Goal: Information Seeking & Learning: Compare options

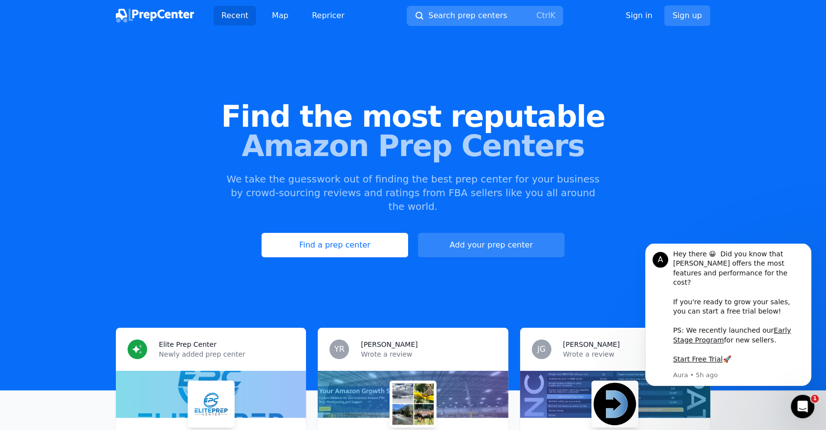
click at [511, 11] on button "Search prep centers Ctrl K" at bounding box center [485, 16] width 156 height 20
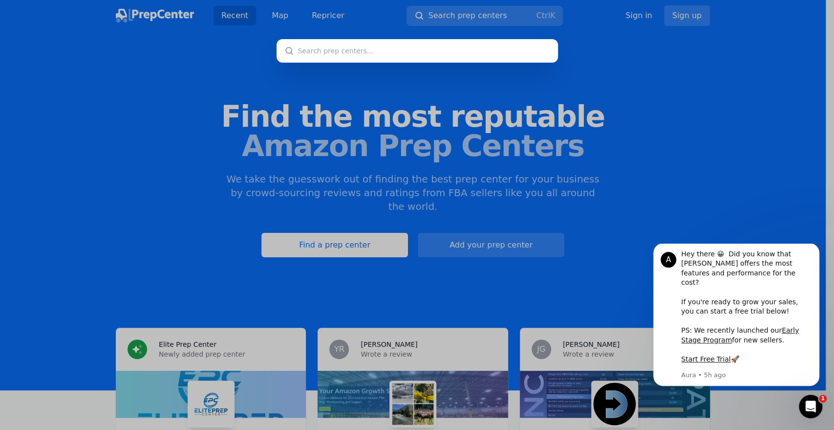
click at [414, 45] on input "text" at bounding box center [417, 50] width 281 height 23
paste input "CALIFORNIA"
type input "CALIFORNIA"
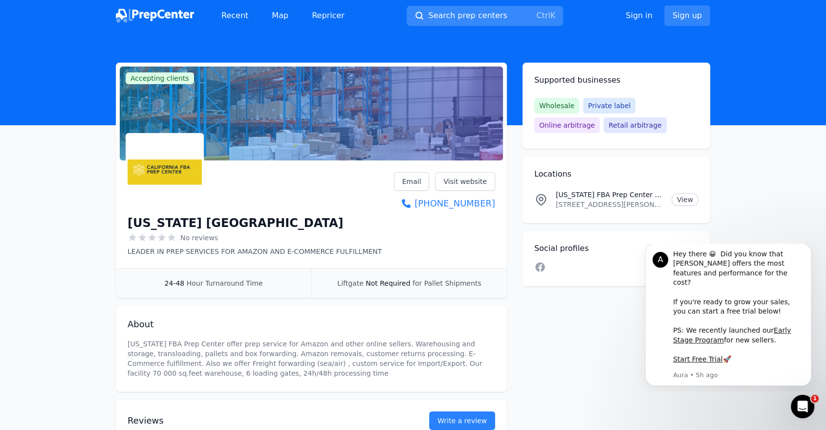
click at [445, 7] on button "Search prep centers Ctrl K" at bounding box center [485, 16] width 156 height 20
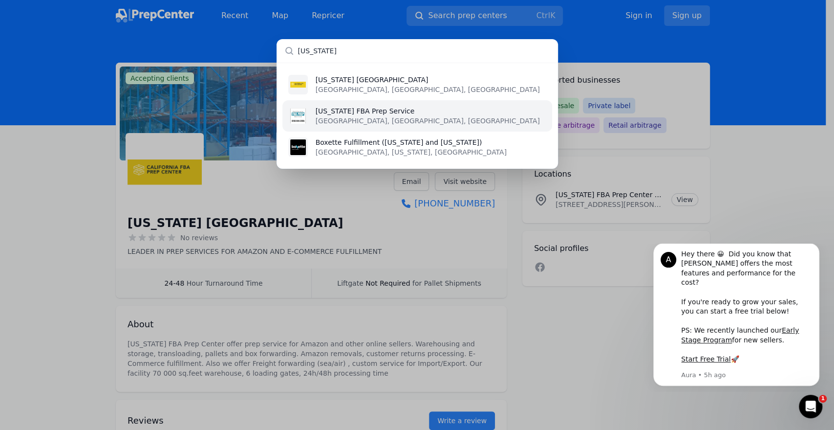
type input "CALIFORNIA"
click at [378, 114] on p "California FBA Prep Service" at bounding box center [428, 111] width 224 height 10
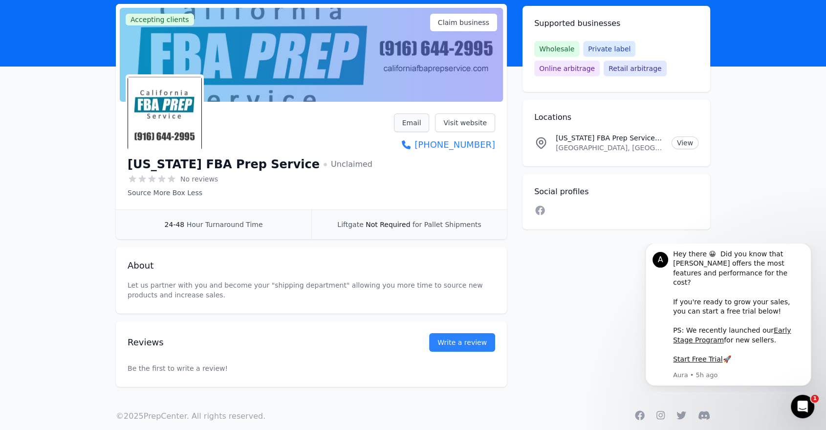
scroll to position [74, 0]
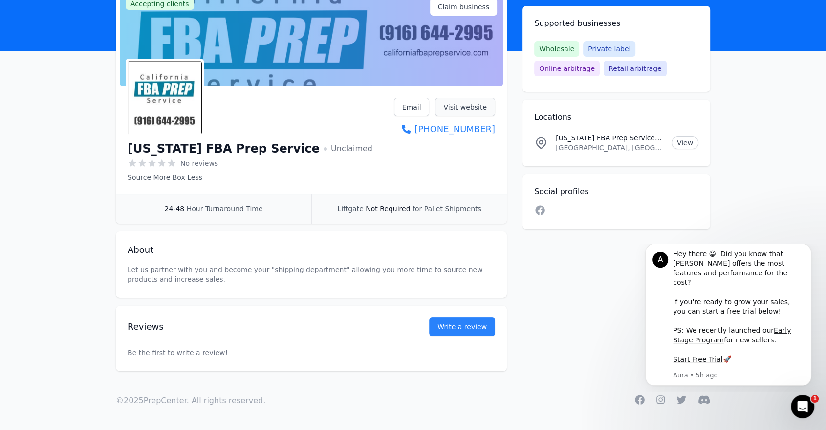
click at [461, 110] on link "Visit website" at bounding box center [465, 107] width 60 height 19
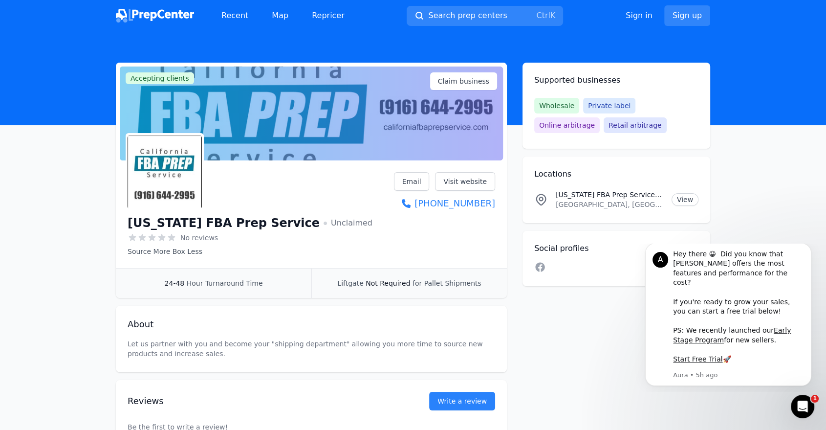
scroll to position [0, 0]
click at [471, 15] on span "Search prep centers" at bounding box center [467, 16] width 79 height 12
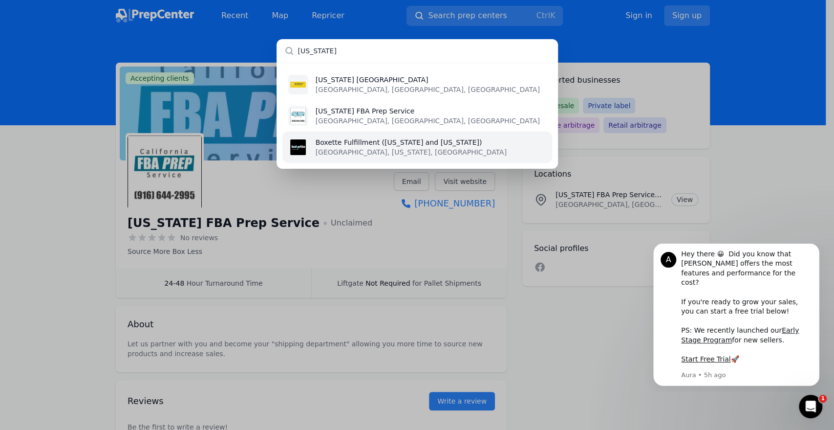
type input "CALIFORNIA"
click at [370, 138] on p "Boxette Fulfillment (Delaware and California)" at bounding box center [411, 142] width 191 height 10
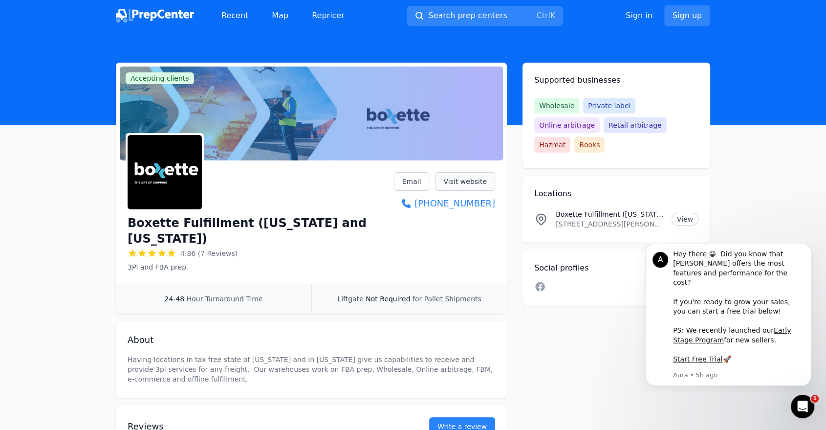
click at [478, 183] on link "Visit website" at bounding box center [465, 181] width 60 height 19
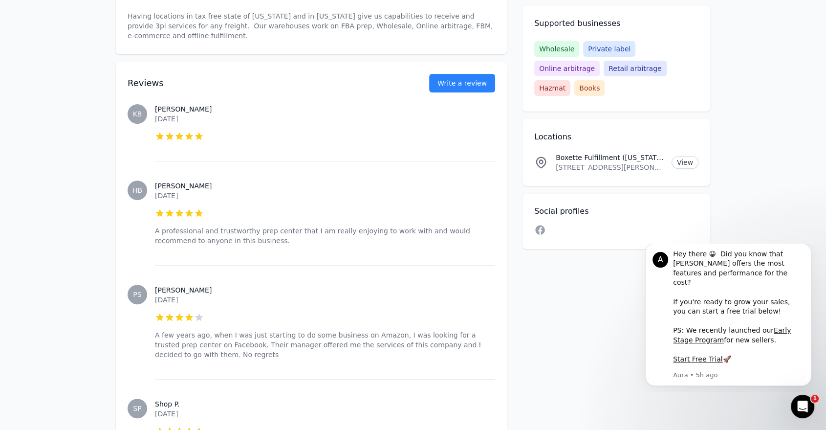
scroll to position [380, 0]
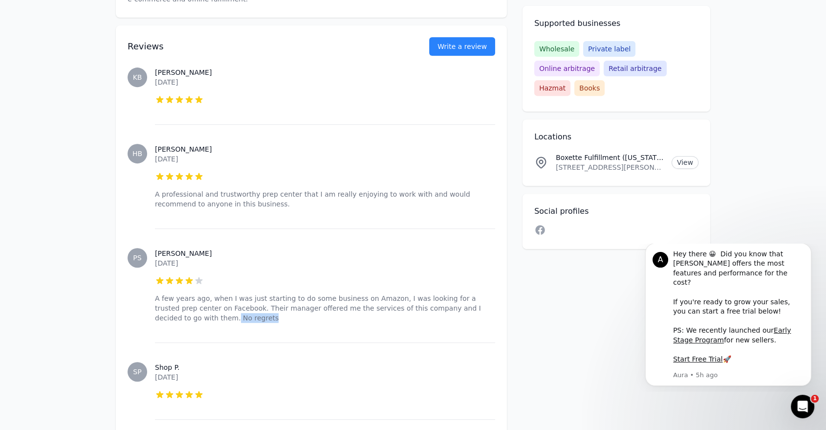
click at [478, 293] on p "A few years ago, when I was just starting to do some business on Amazon, I was …" at bounding box center [325, 307] width 340 height 29
drag, startPoint x: 483, startPoint y: 276, endPoint x: 481, endPoint y: 283, distance: 7.3
click at [481, 293] on p "A few years ago, when I was just starting to do some business on Amazon, I was …" at bounding box center [325, 307] width 340 height 29
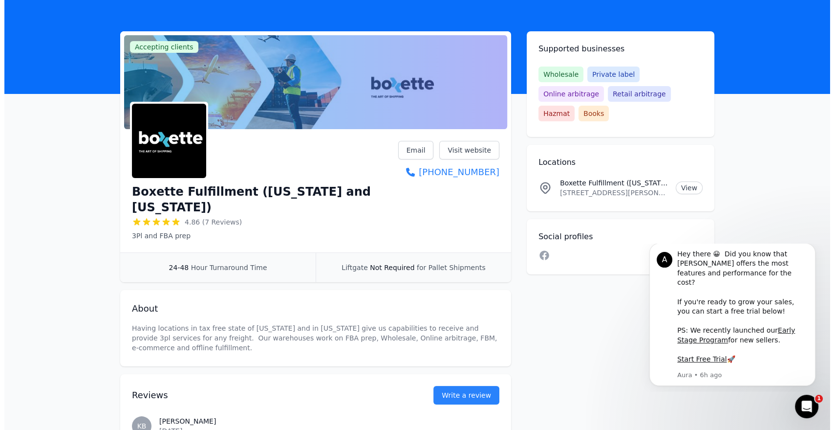
scroll to position [0, 0]
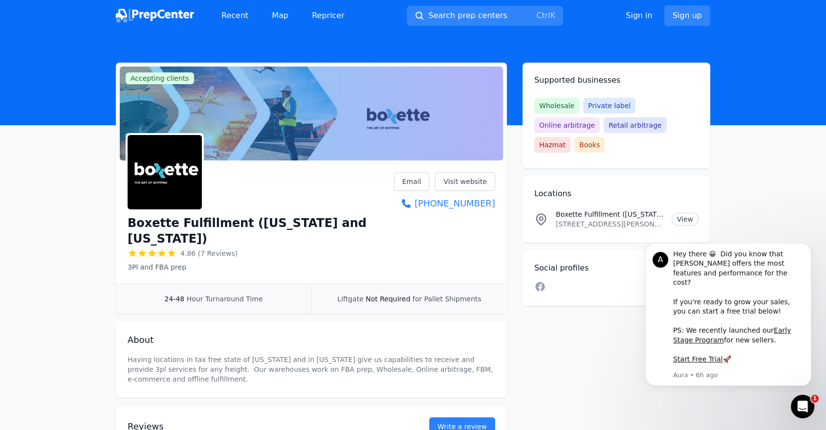
click at [344, 220] on h1 "Boxette Fulfillment (Delaware and California)" at bounding box center [261, 230] width 266 height 31
copy h1 "California"
click at [443, 18] on span "Search prep centers" at bounding box center [467, 16] width 79 height 12
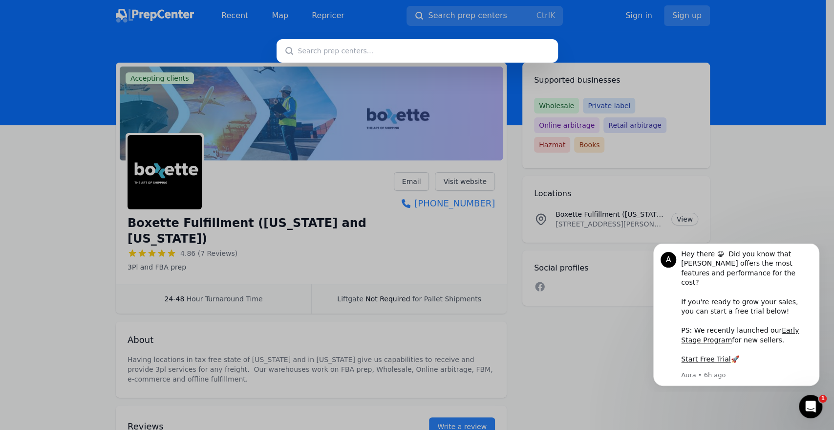
type input "California"
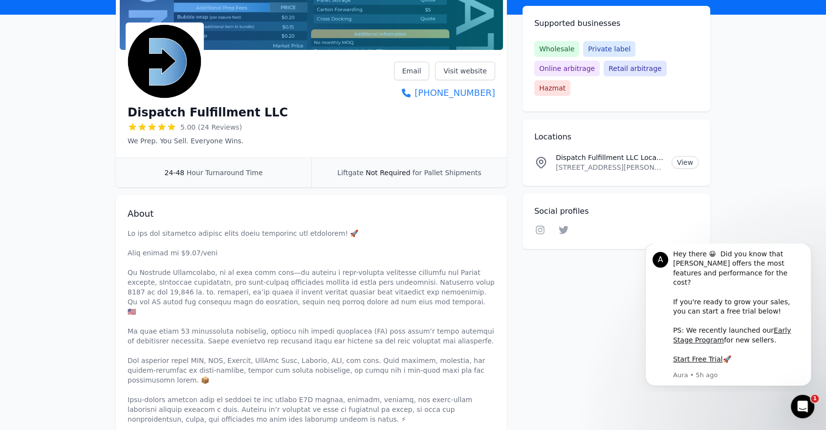
scroll to position [54, 0]
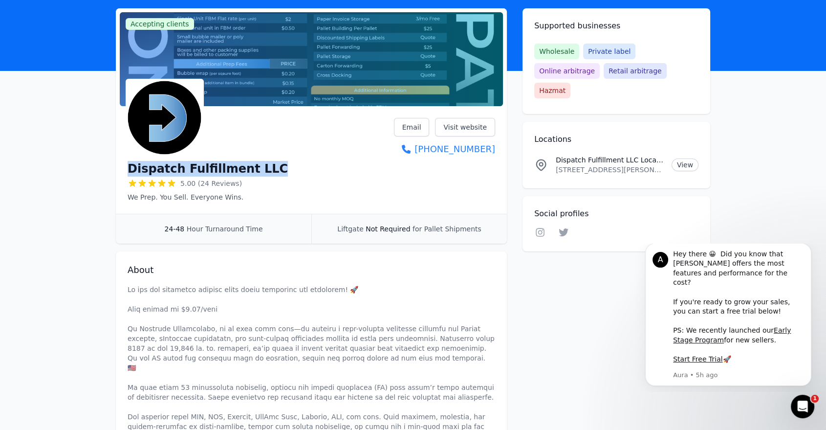
drag, startPoint x: 275, startPoint y: 167, endPoint x: 103, endPoint y: 166, distance: 172.0
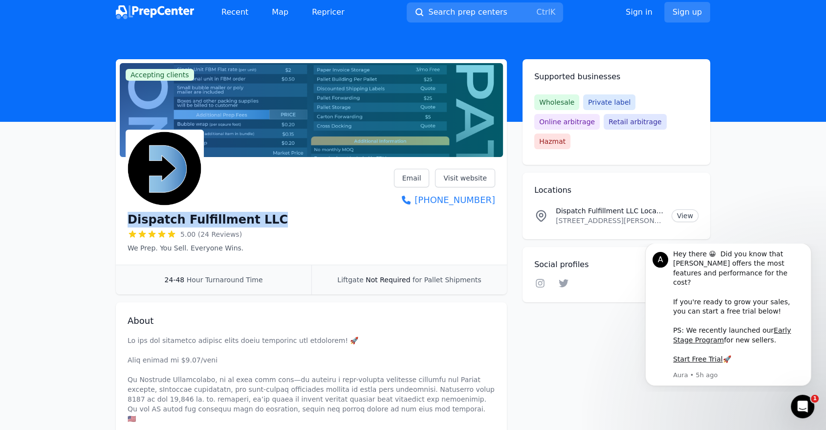
scroll to position [0, 0]
